Goal: Transaction & Acquisition: Purchase product/service

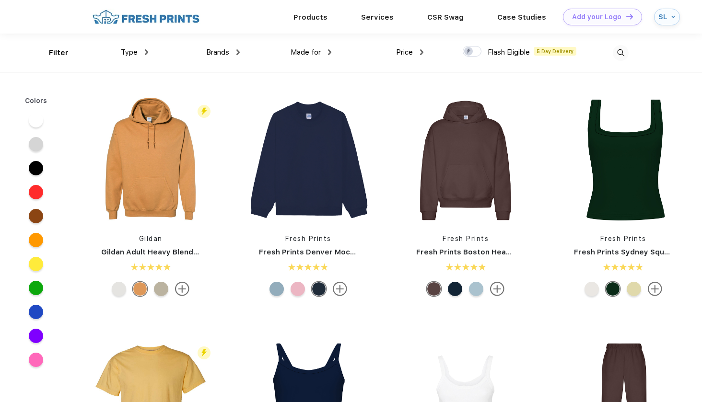
click at [630, 54] on div "Filter Type Shirts Sweaters Bottoms Accessories Hats Tanks Jackets Jerseys Polo…" at bounding box center [350, 53] width 603 height 39
click at [623, 52] on img at bounding box center [620, 53] width 16 height 16
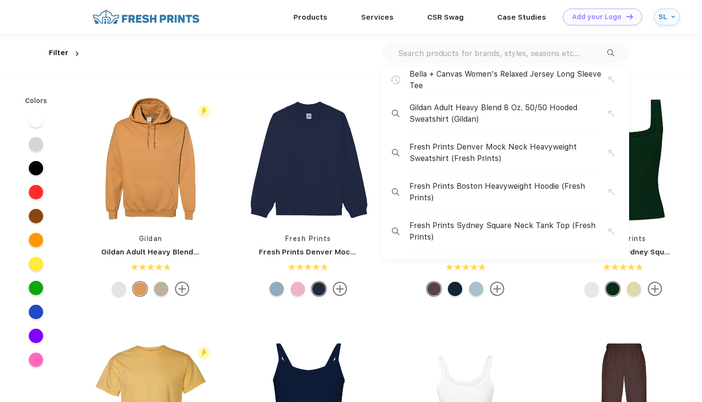
click at [492, 70] on span "Bella + Canvas Women's Relaxed Jersey Long Sleeve Tee" at bounding box center [508, 80] width 199 height 23
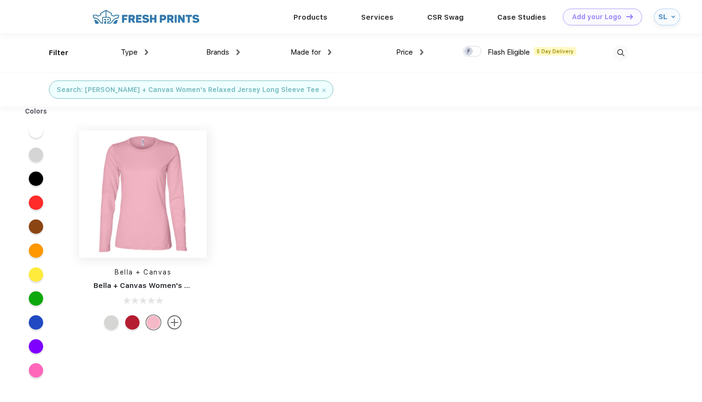
click at [129, 180] on img at bounding box center [142, 193] width 127 height 127
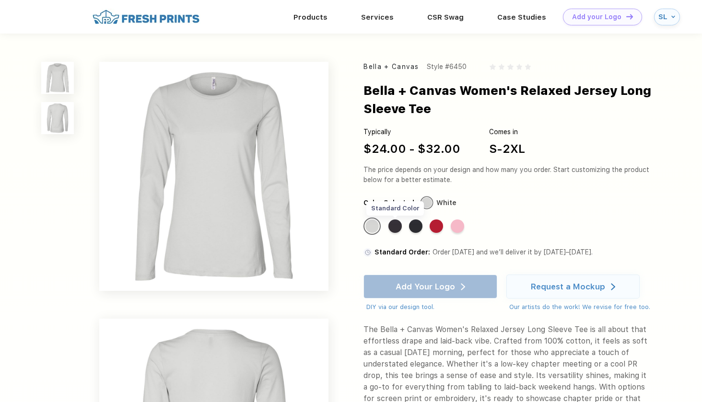
click at [395, 223] on div "Standard Color" at bounding box center [394, 225] width 13 height 13
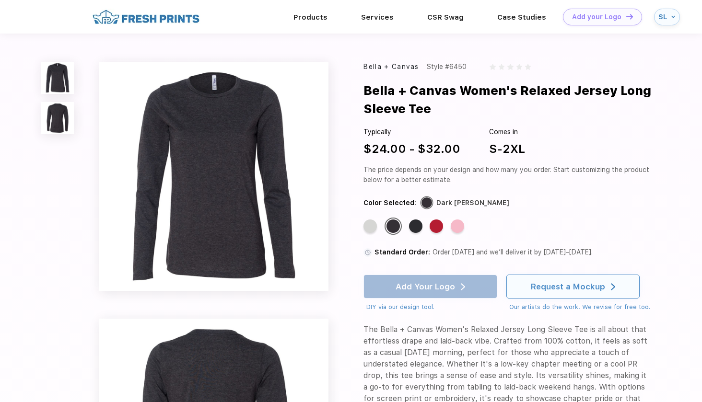
click at [555, 292] on div "Request a Mockup" at bounding box center [572, 286] width 84 height 23
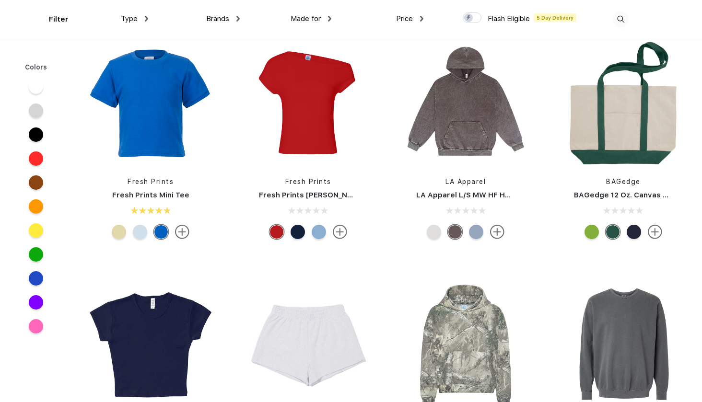
scroll to position [1472, 0]
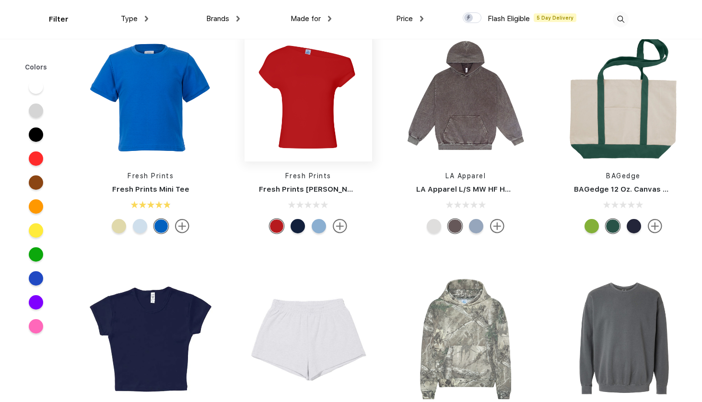
click at [310, 98] on img at bounding box center [307, 97] width 127 height 127
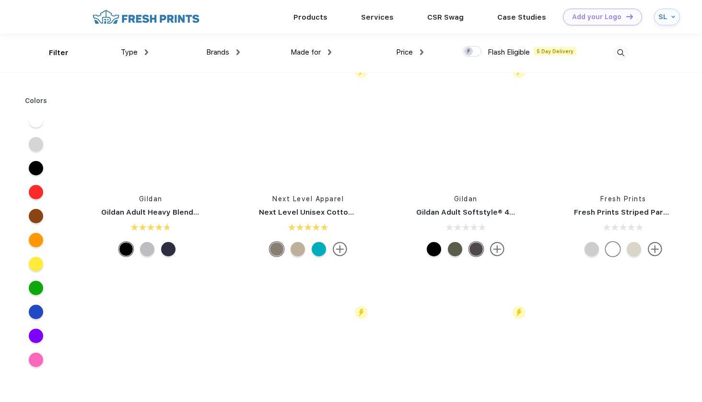
scroll to position [6452, 0]
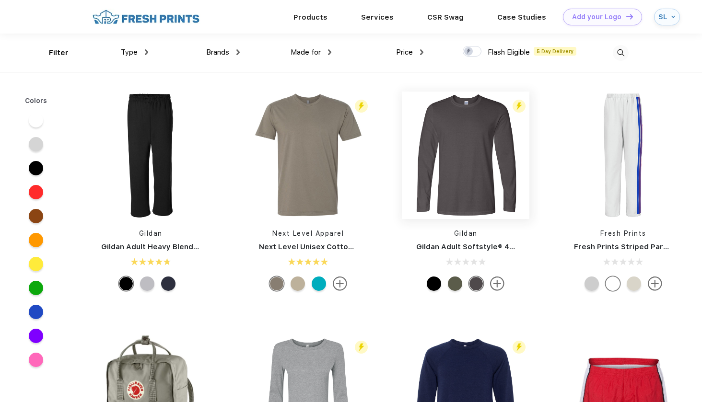
click at [440, 166] on img at bounding box center [465, 155] width 127 height 127
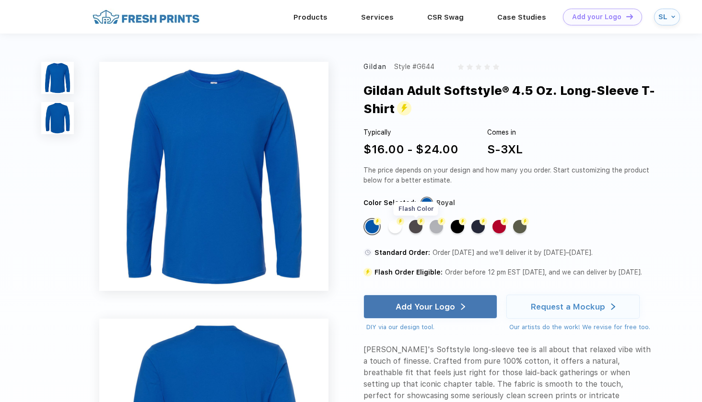
click at [415, 225] on div "Flash Color" at bounding box center [415, 226] width 13 height 13
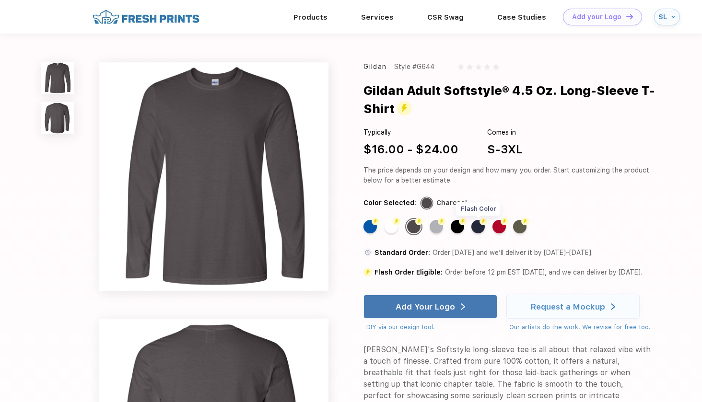
click at [475, 228] on div "Flash Color" at bounding box center [477, 226] width 13 height 13
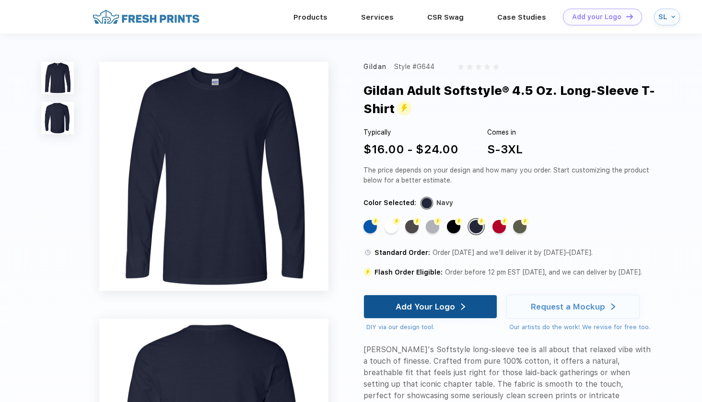
click at [406, 311] on div "Add Your Logo" at bounding box center [424, 307] width 59 height 10
